Goal: Task Accomplishment & Management: Use online tool/utility

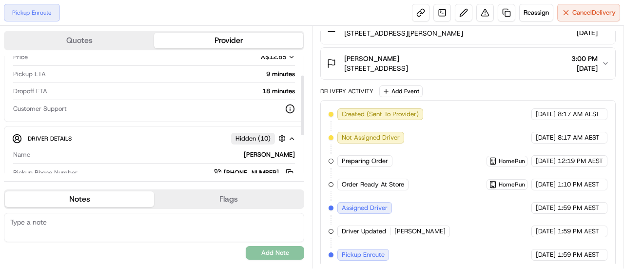
scroll to position [16, 0]
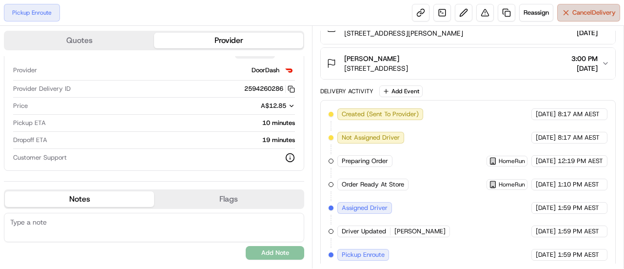
click at [578, 15] on span "Cancel Delivery" at bounding box center [593, 12] width 43 height 9
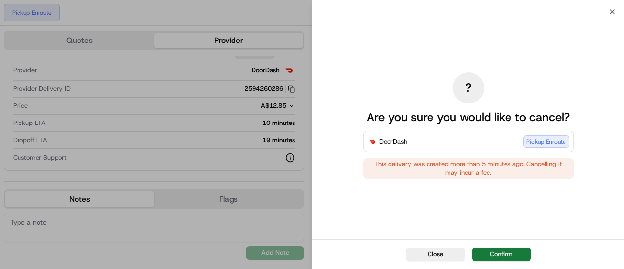
click at [501, 249] on button "Confirm" at bounding box center [501, 254] width 59 height 14
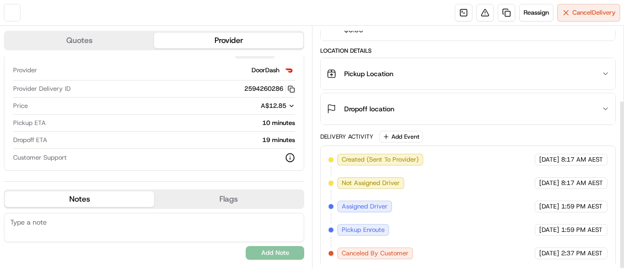
scroll to position [200, 0]
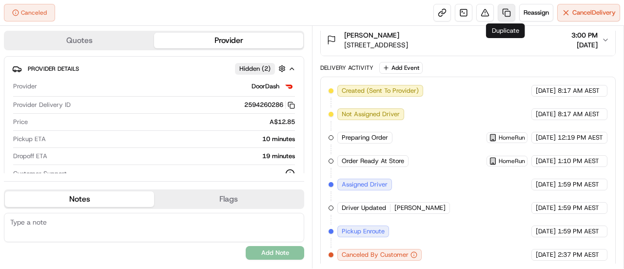
click at [506, 10] on link at bounding box center [507, 13] width 18 height 18
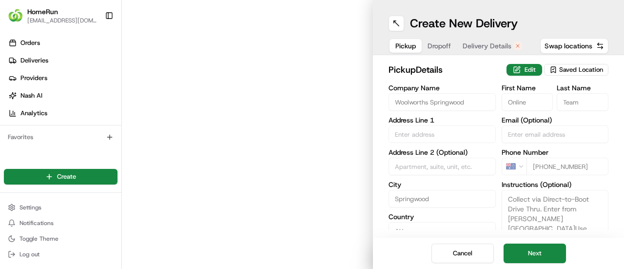
type input "34 Fitzgerald Avenue"
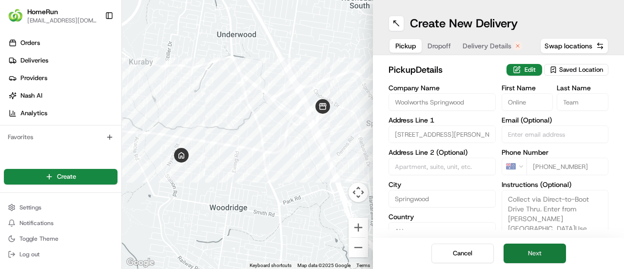
click at [546, 254] on button "Next" at bounding box center [535, 253] width 62 height 20
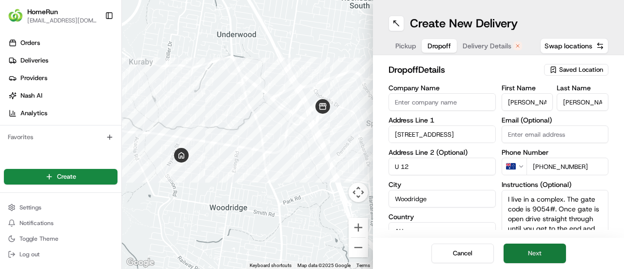
click at [546, 254] on button "Next" at bounding box center [535, 253] width 62 height 20
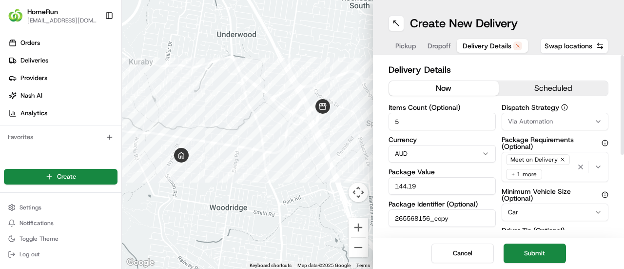
click at [449, 85] on button "now" at bounding box center [444, 88] width 110 height 15
click at [531, 248] on button "Submit" at bounding box center [535, 253] width 62 height 20
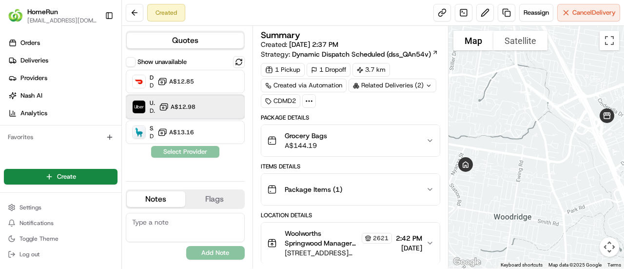
click at [205, 104] on div "Uber Dropoff ETA 46 minutes A$12.98" at bounding box center [185, 106] width 119 height 23
click at [137, 223] on textarea at bounding box center [185, 227] width 119 height 29
paste textarea "I live in a complex. The gate code is 9054#. Once gate is open drive straight t…"
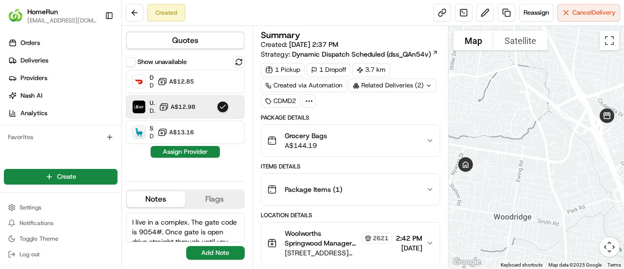
scroll to position [53, 0]
type textarea "I live in a complex. The gate code is 9054#. Once gate is open drive straight t…"
click at [218, 252] on button "Add Note" at bounding box center [215, 253] width 59 height 14
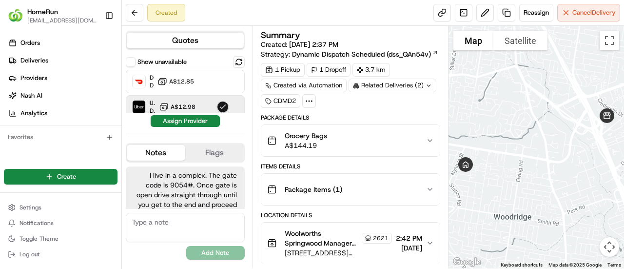
scroll to position [41, 0]
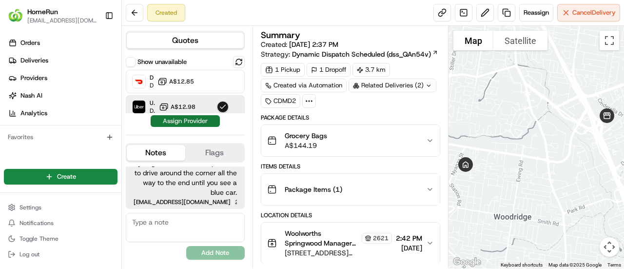
click at [183, 119] on button "Assign Provider" at bounding box center [185, 121] width 69 height 12
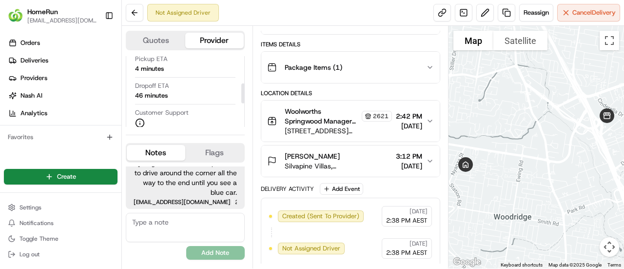
scroll to position [98, 0]
